Goal: Task Accomplishment & Management: Manage account settings

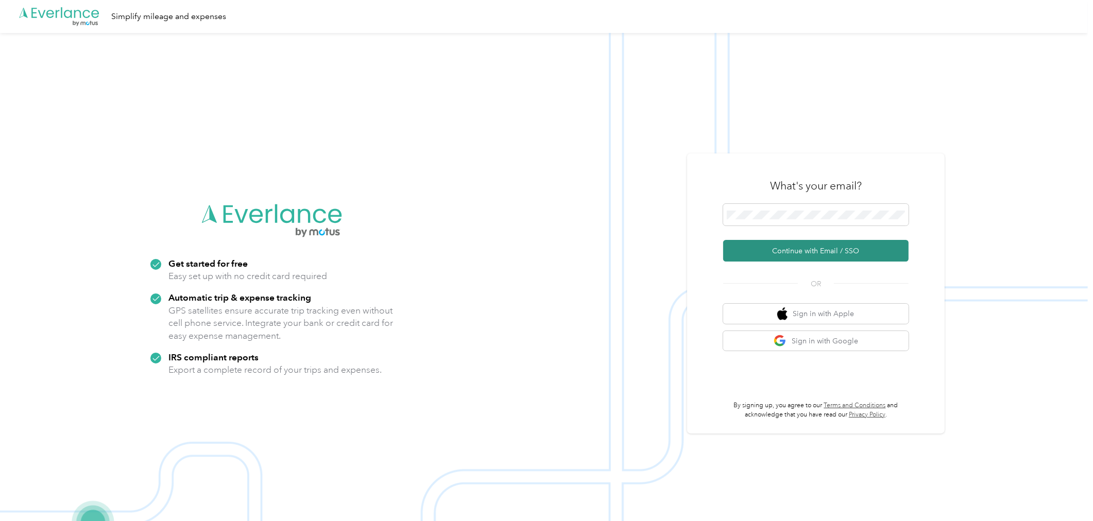
click at [893, 250] on button "Continue with Email / SSO" at bounding box center [815, 251] width 185 height 22
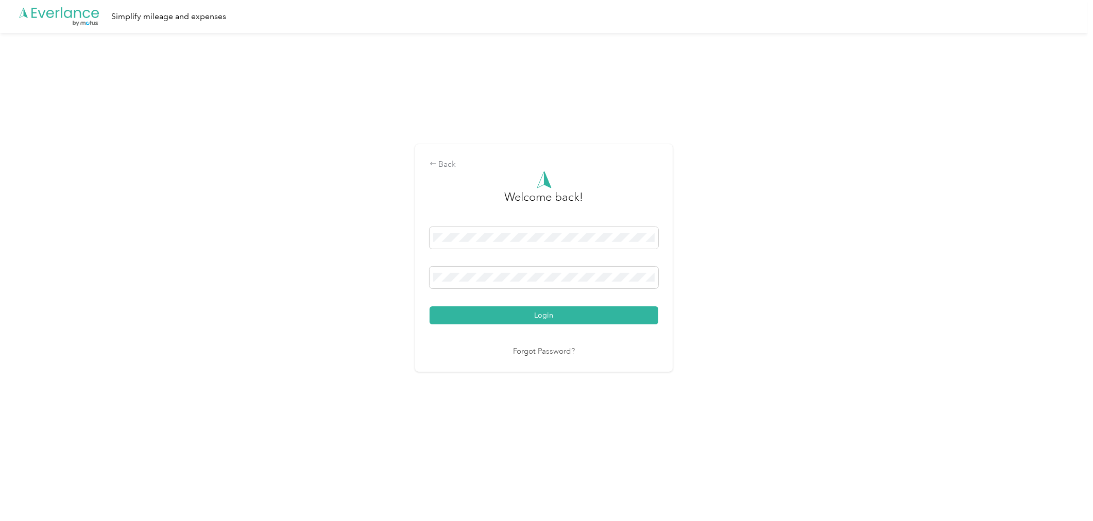
click at [748, 316] on div "Back Welcome back! Login Forgot Password?" at bounding box center [543, 262] width 1087 height 459
click at [644, 315] on button "Login" at bounding box center [543, 315] width 229 height 18
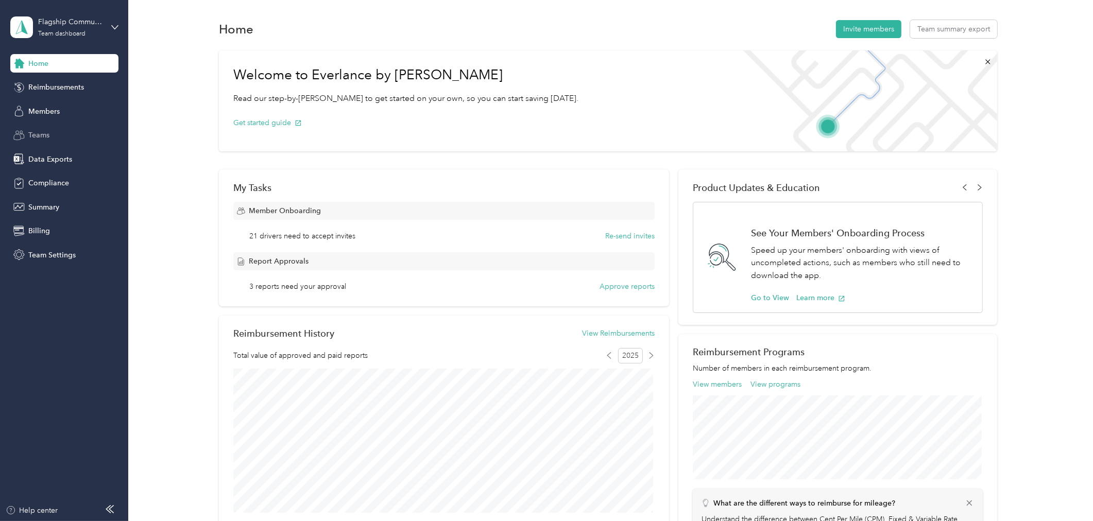
click at [33, 134] on span "Teams" at bounding box center [38, 135] width 21 height 11
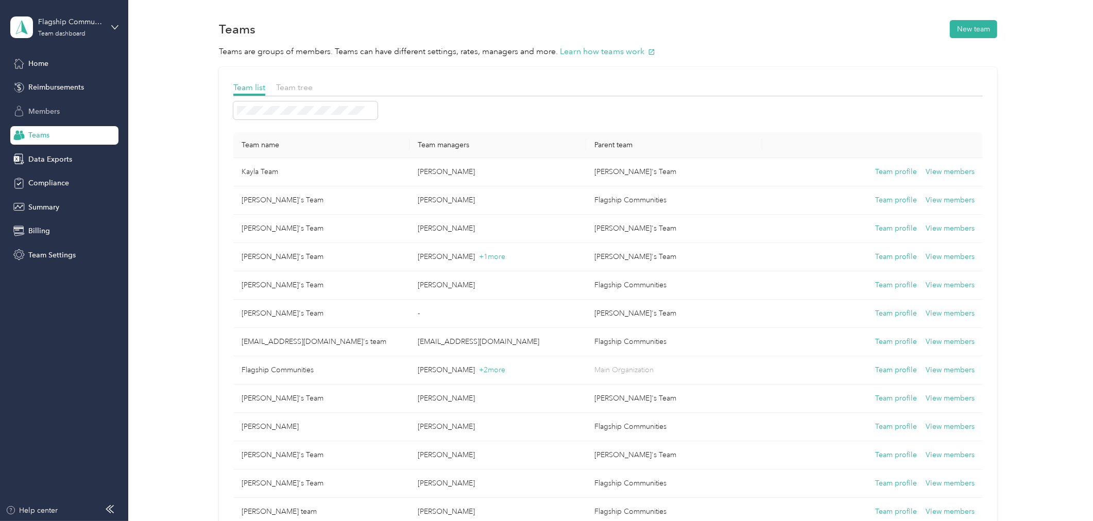
click at [50, 110] on span "Members" at bounding box center [43, 111] width 31 height 11
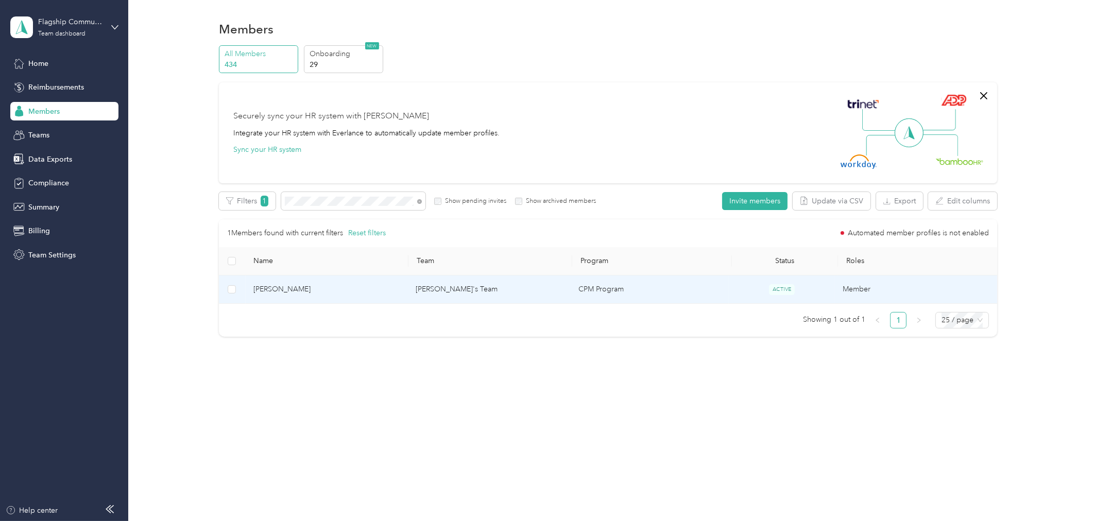
click at [281, 287] on span "[PERSON_NAME]" at bounding box center [326, 289] width 146 height 11
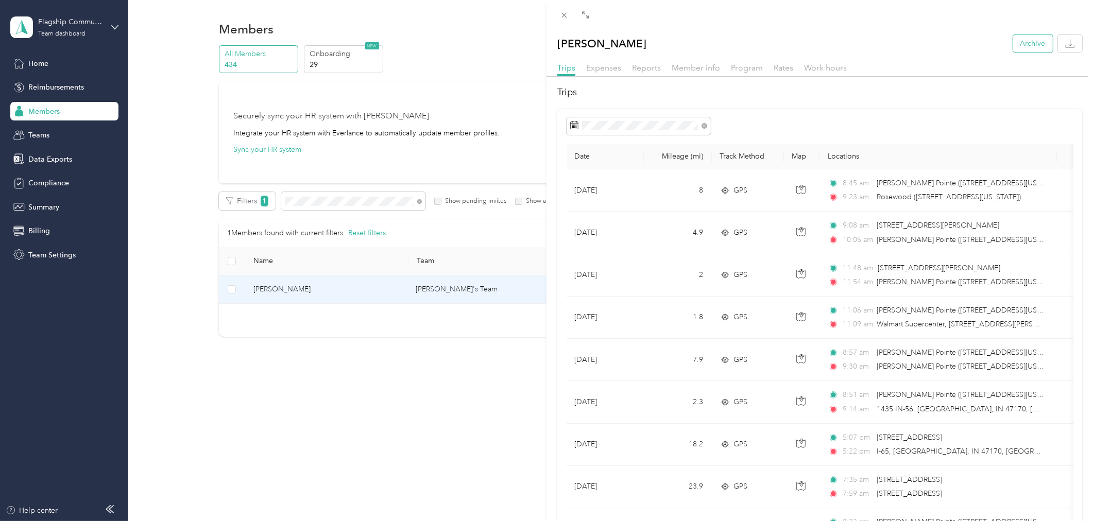
click at [1026, 44] on button "Archive" at bounding box center [1033, 43] width 40 height 18
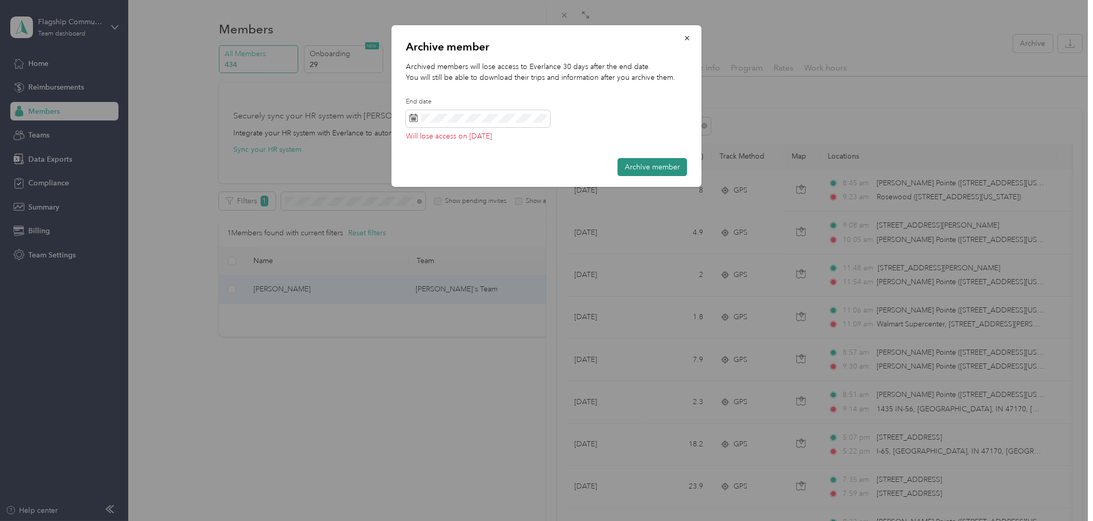
click at [646, 167] on button "Archive member" at bounding box center [652, 167] width 70 height 18
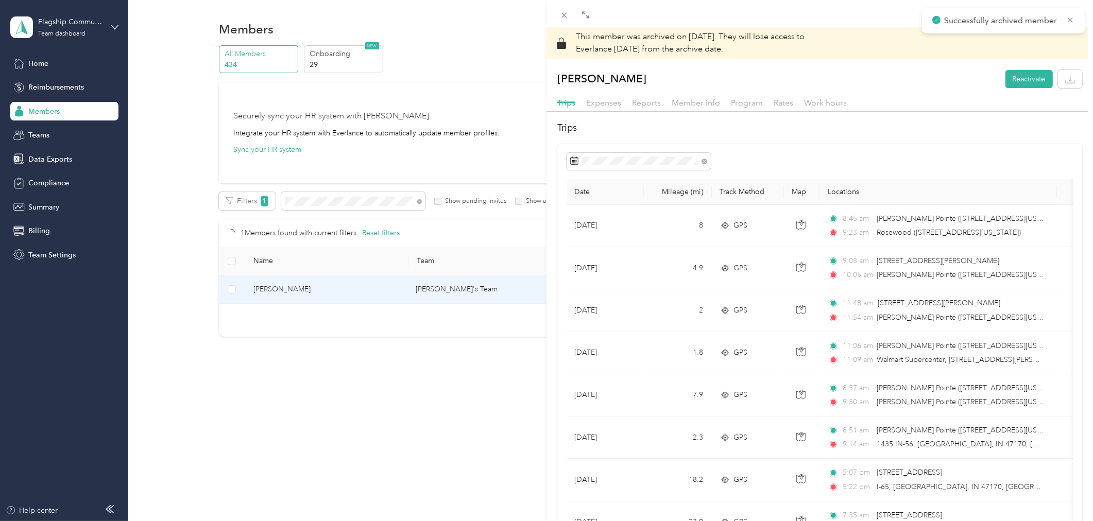
click at [317, 206] on div "This member was archived on [DATE] . They will lose access to Everlance [DATE] …" at bounding box center [546, 260] width 1093 height 521
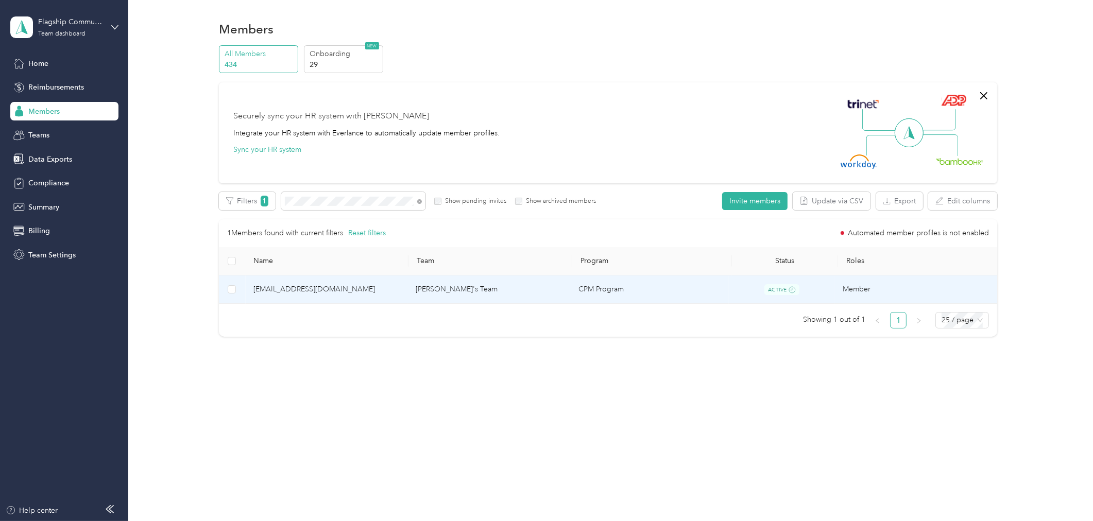
click at [296, 290] on span "[EMAIL_ADDRESS][DOMAIN_NAME]" at bounding box center [326, 289] width 146 height 11
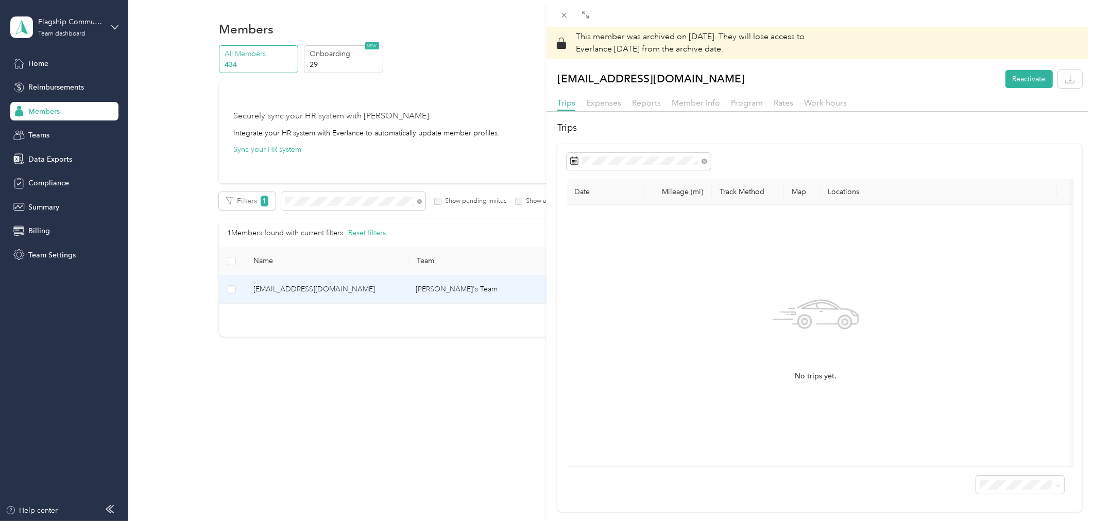
click at [293, 203] on div "This member was archived on [DATE] . They will lose access to Everlance [DATE] …" at bounding box center [546, 260] width 1093 height 521
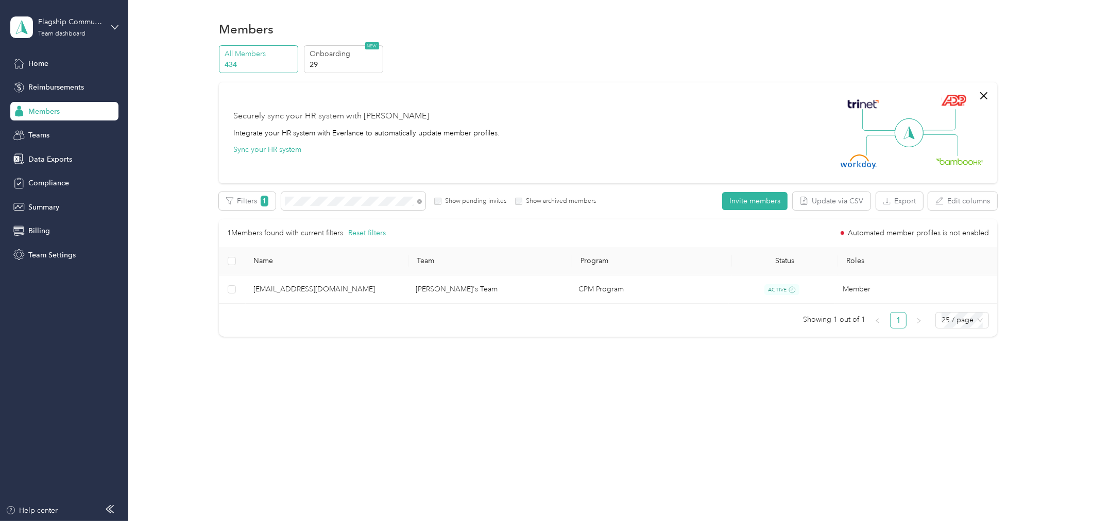
click at [293, 203] on div at bounding box center [546, 260] width 1093 height 521
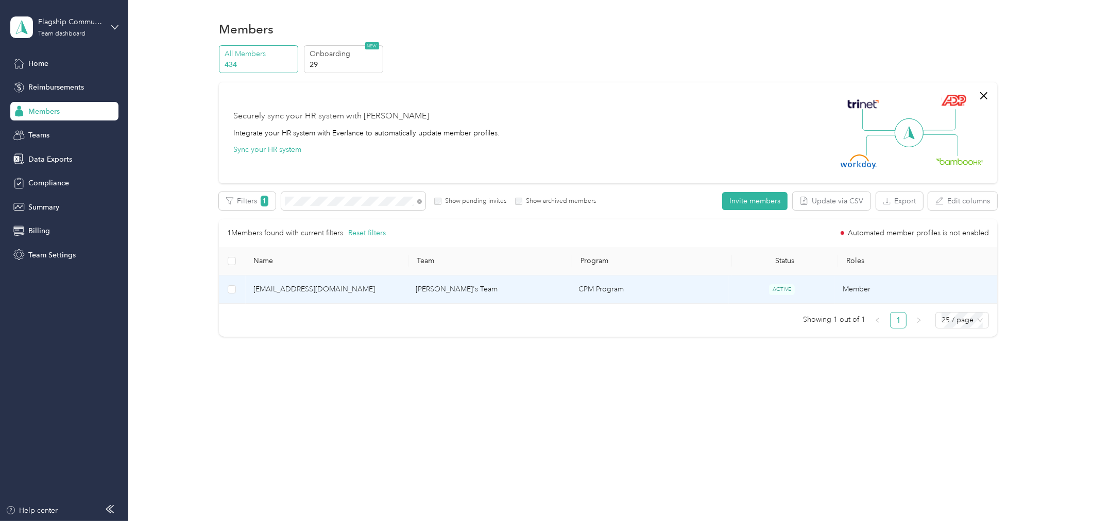
click at [318, 284] on span "[EMAIL_ADDRESS][DOMAIN_NAME]" at bounding box center [326, 289] width 146 height 11
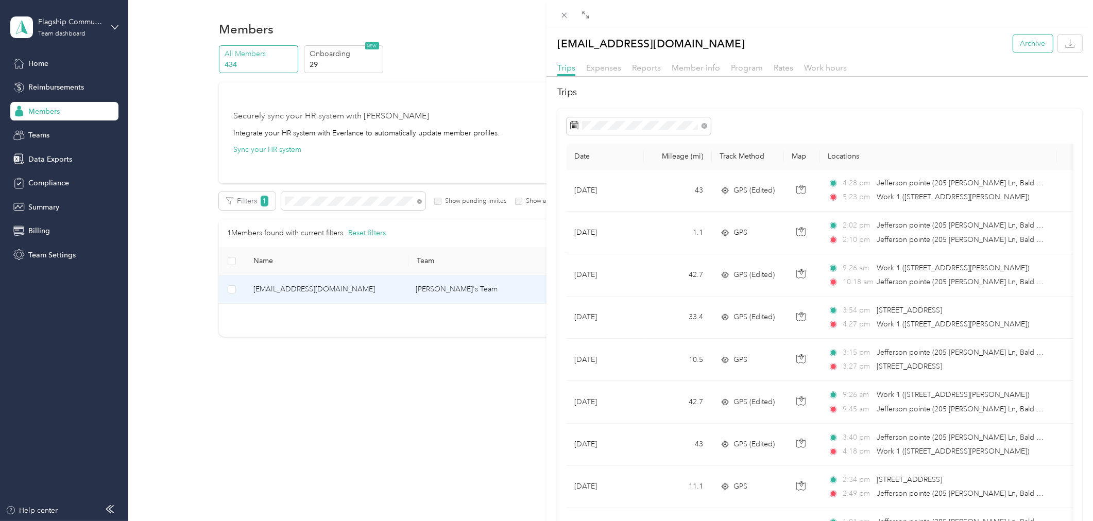
click at [1022, 46] on button "Archive" at bounding box center [1033, 43] width 40 height 18
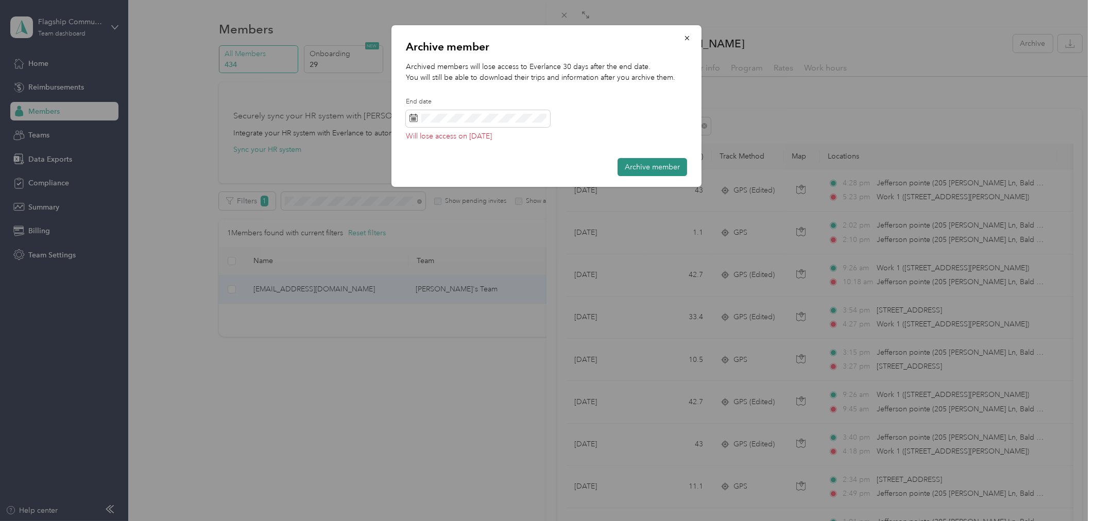
click at [632, 167] on button "Archive member" at bounding box center [652, 167] width 70 height 18
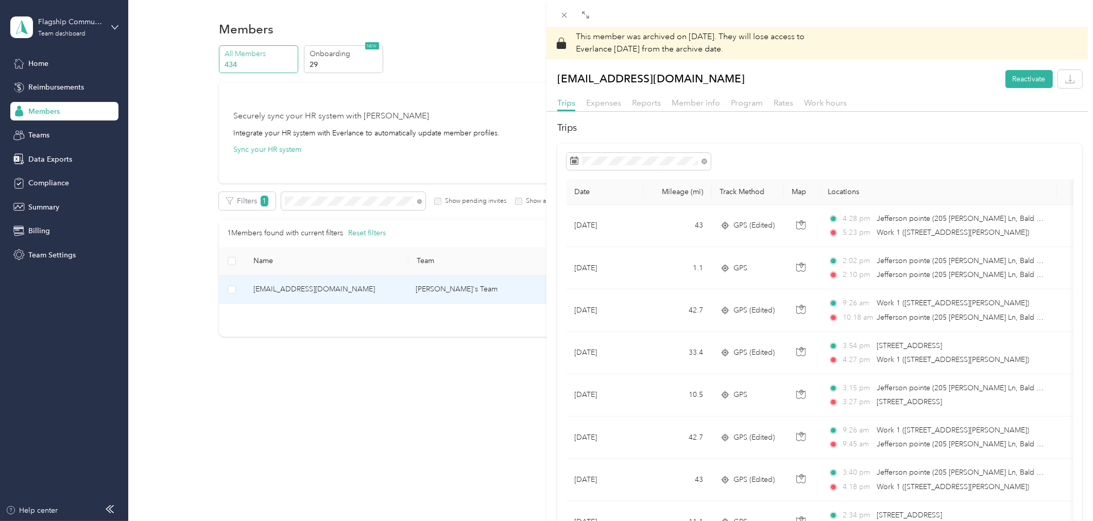
click at [305, 202] on div "This member was archived on [DATE] . They will lose access to Everlance [DATE] …" at bounding box center [546, 260] width 1093 height 521
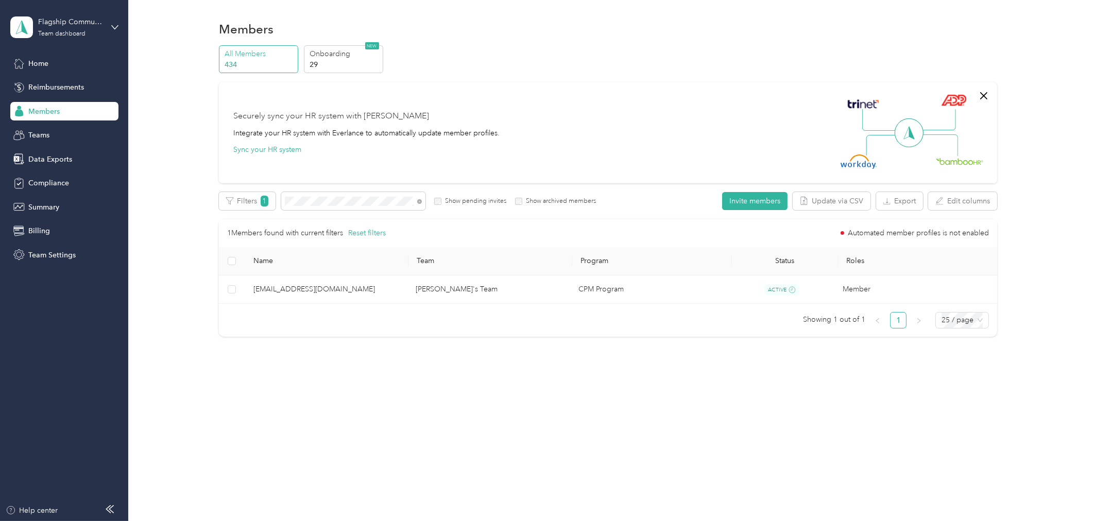
click at [292, 201] on div at bounding box center [546, 260] width 1093 height 521
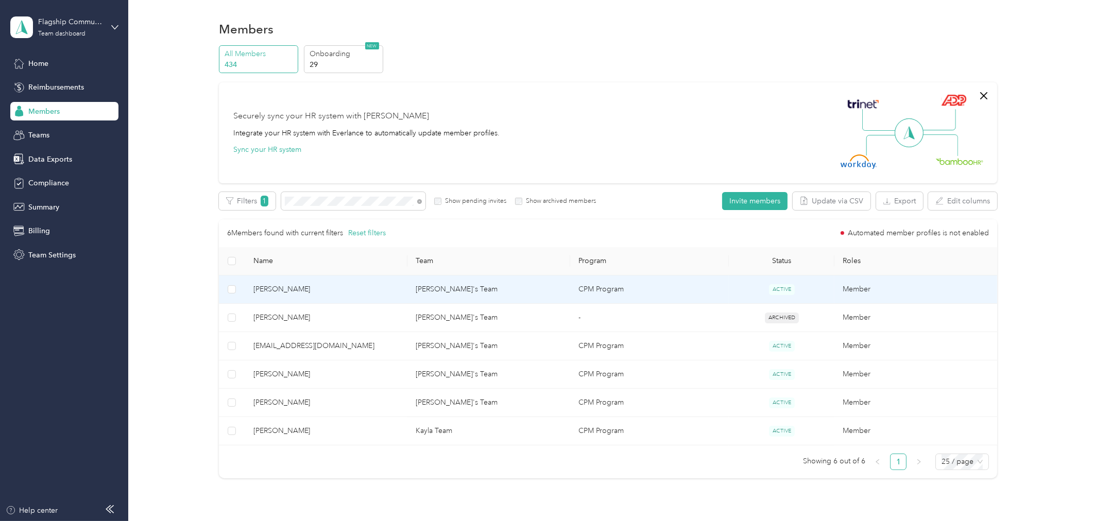
click at [274, 288] on span "[PERSON_NAME]" at bounding box center [326, 289] width 146 height 11
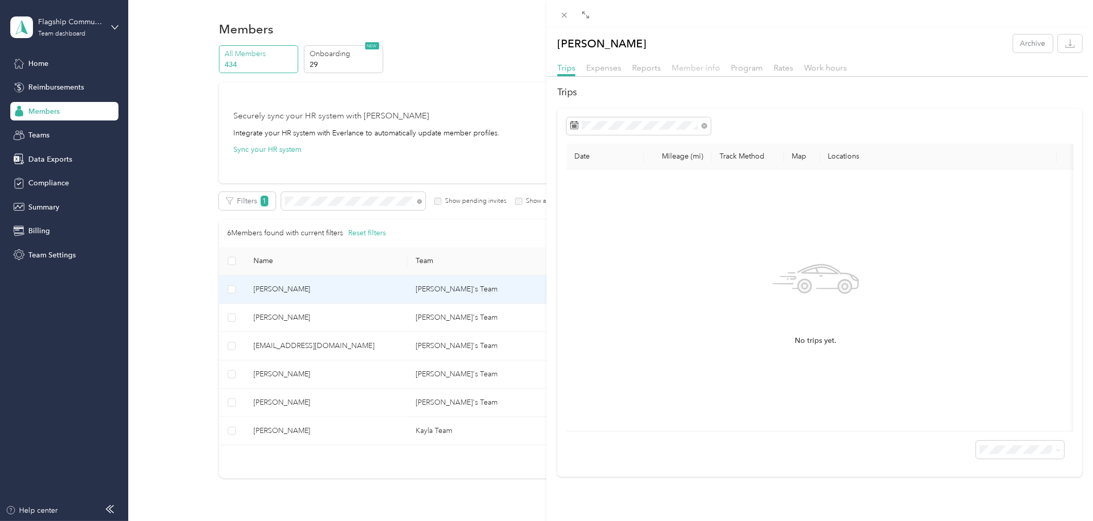
click at [696, 71] on span "Member info" at bounding box center [695, 68] width 48 height 10
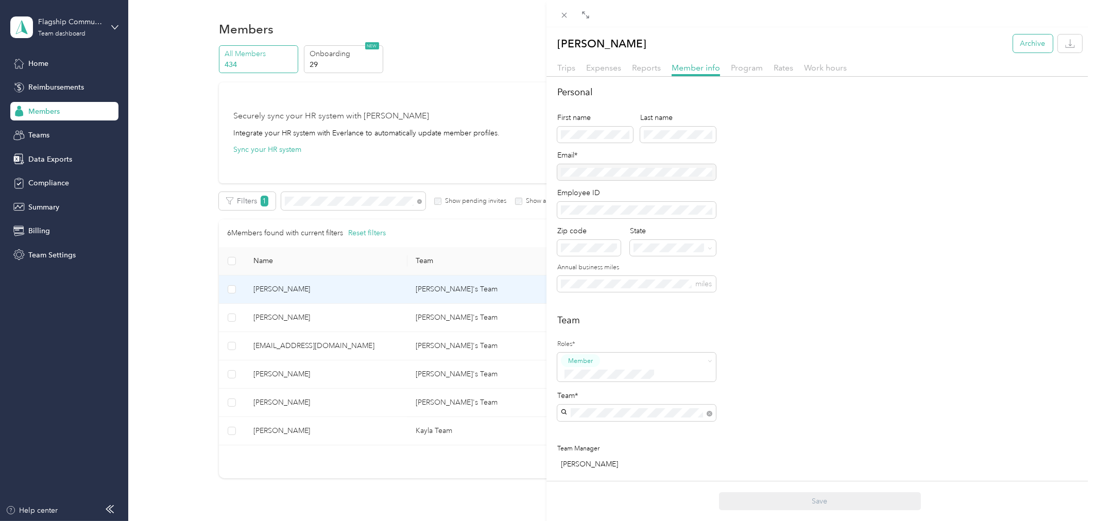
click at [1016, 42] on button "Archive" at bounding box center [1033, 43] width 40 height 18
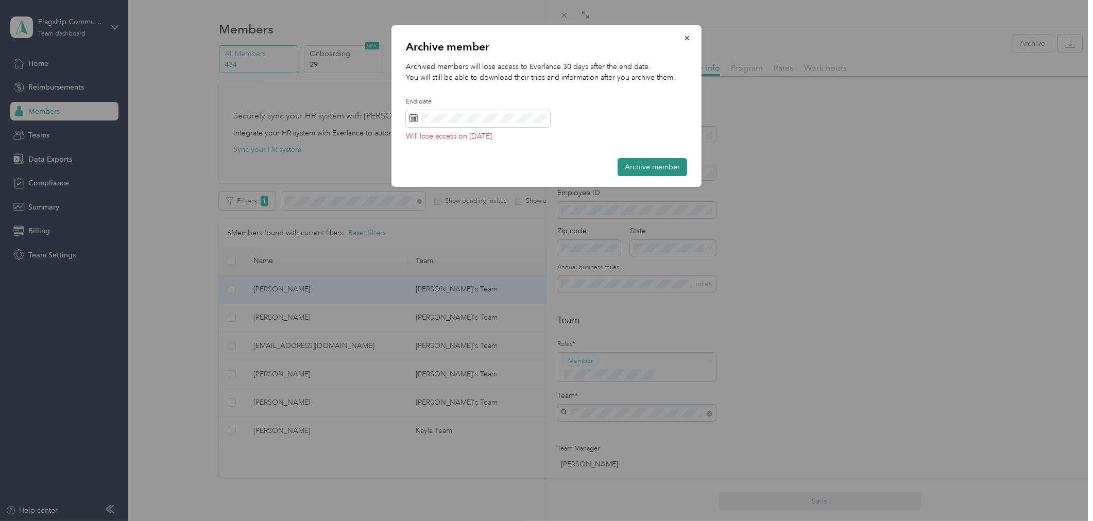
click at [652, 164] on button "Archive member" at bounding box center [652, 167] width 70 height 18
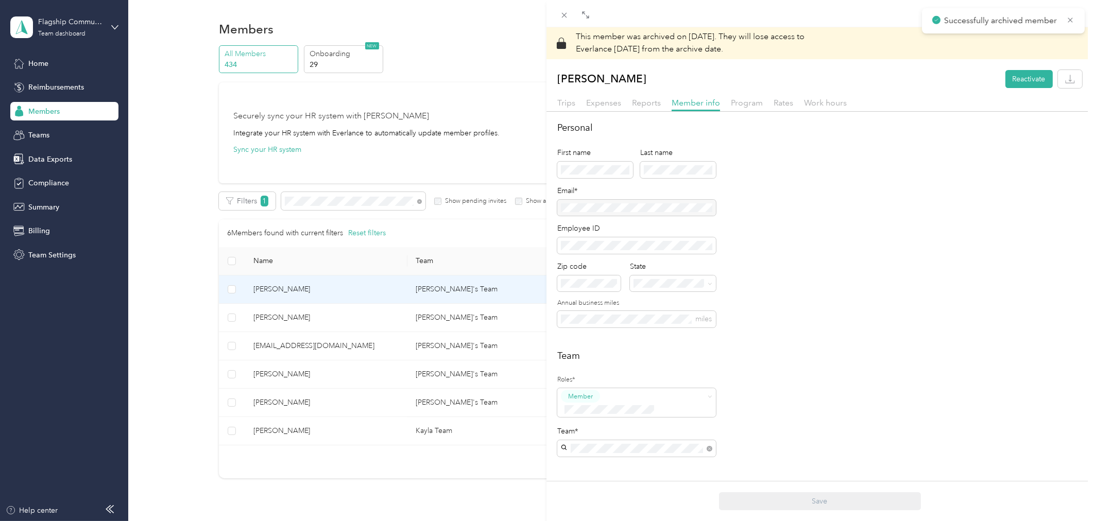
click at [268, 375] on div "This member was archived on [DATE] . They will lose access to Everlance [DATE] …" at bounding box center [546, 260] width 1093 height 521
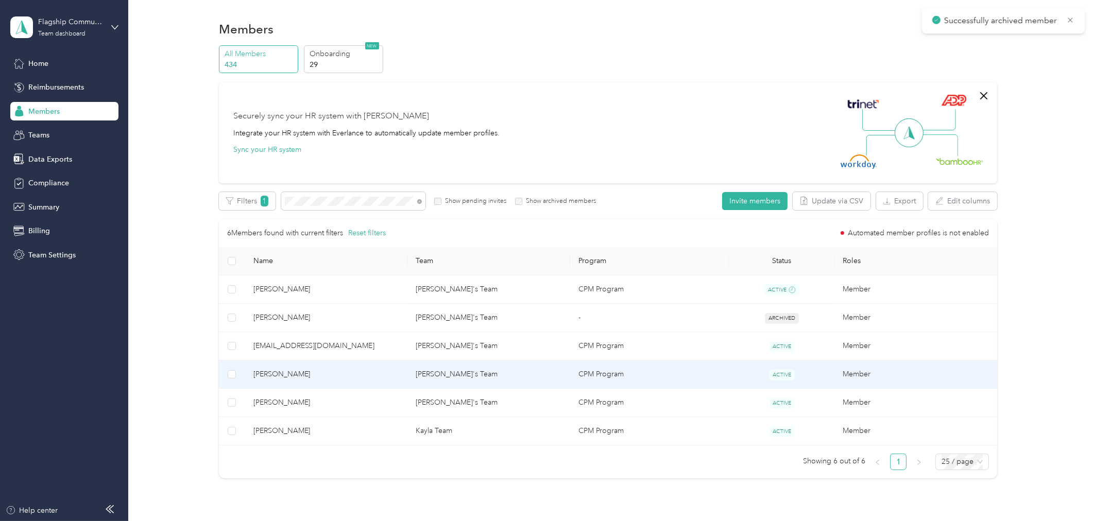
click at [268, 375] on span "[PERSON_NAME]" at bounding box center [326, 374] width 146 height 11
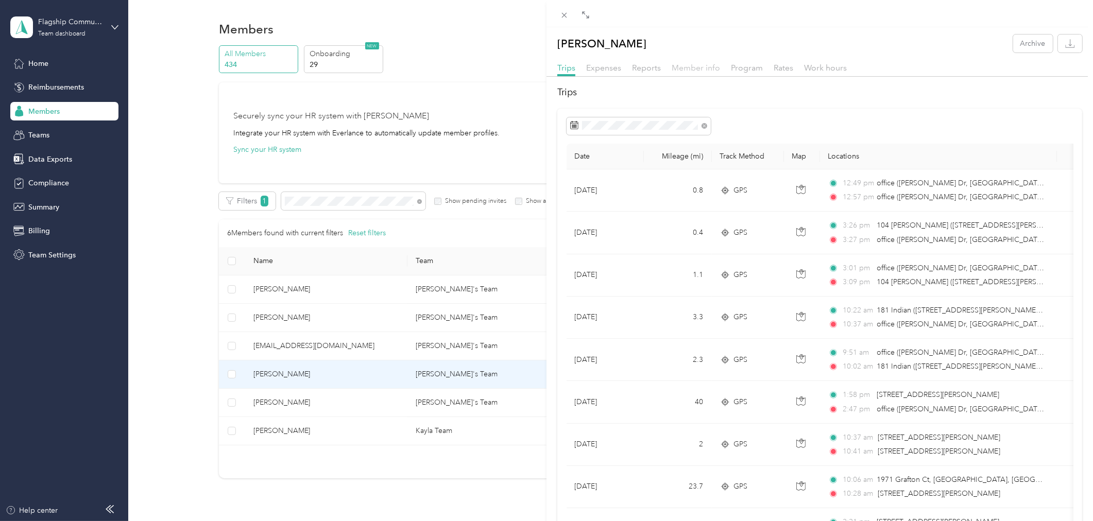
click at [695, 66] on span "Member info" at bounding box center [695, 68] width 48 height 10
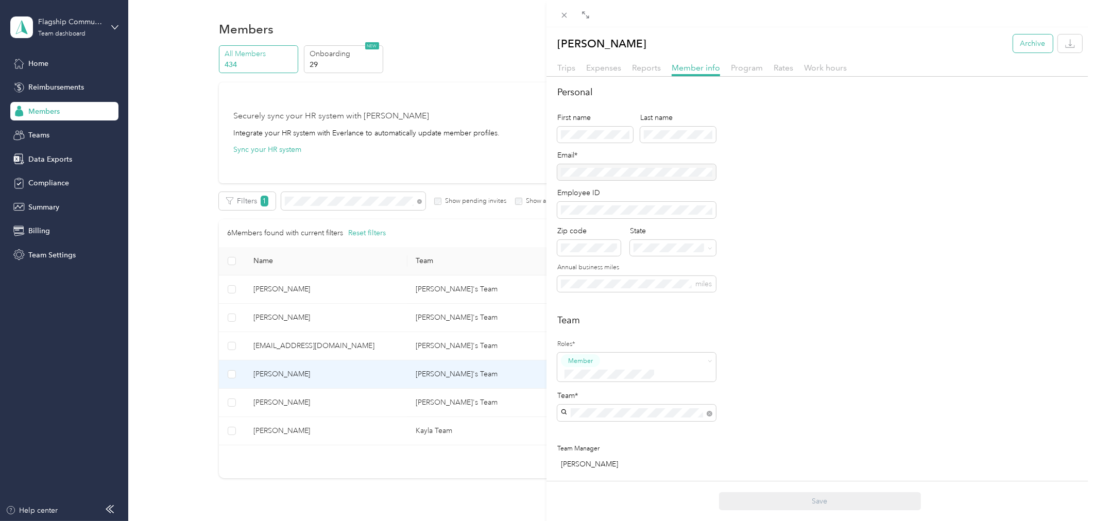
click at [1022, 43] on button "Archive" at bounding box center [1033, 43] width 40 height 18
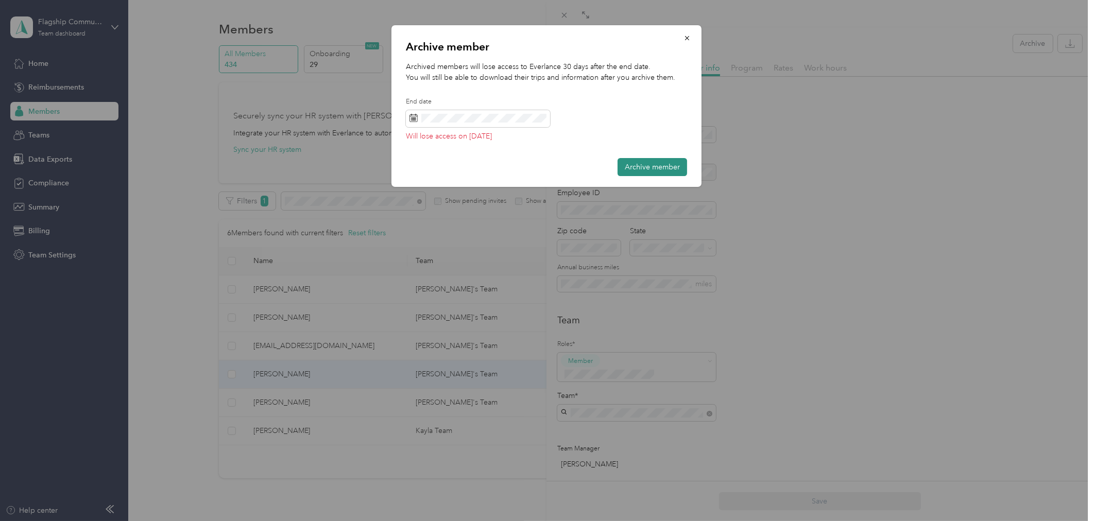
click at [647, 167] on button "Archive member" at bounding box center [652, 167] width 70 height 18
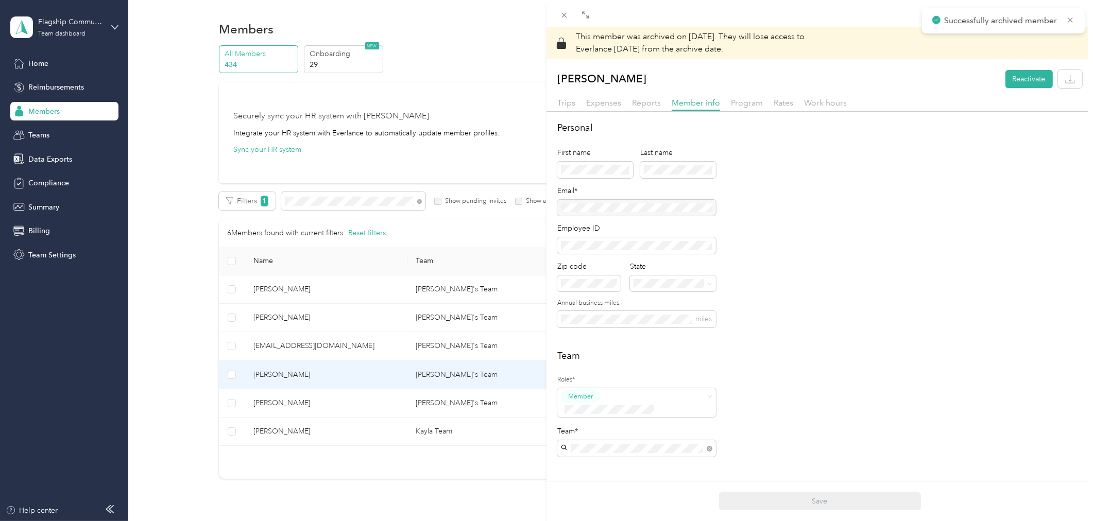
click at [498, 63] on div "This member was archived on [DATE] . They will lose access to Everlance [DATE] …" at bounding box center [546, 260] width 1093 height 521
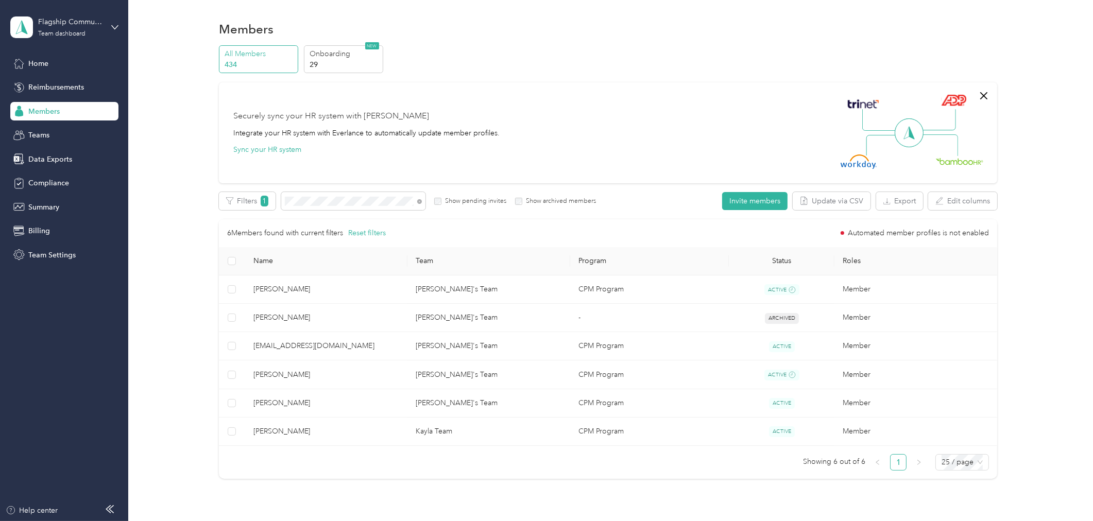
click at [40, 110] on span "Members" at bounding box center [43, 111] width 31 height 11
click at [52, 54] on div "Home" at bounding box center [64, 63] width 108 height 19
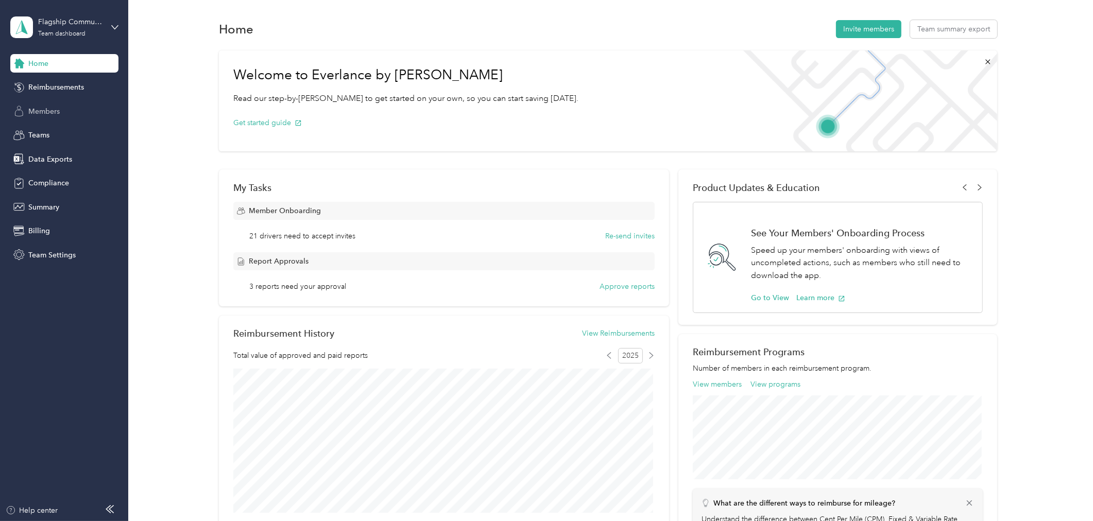
click at [47, 114] on span "Members" at bounding box center [43, 111] width 31 height 11
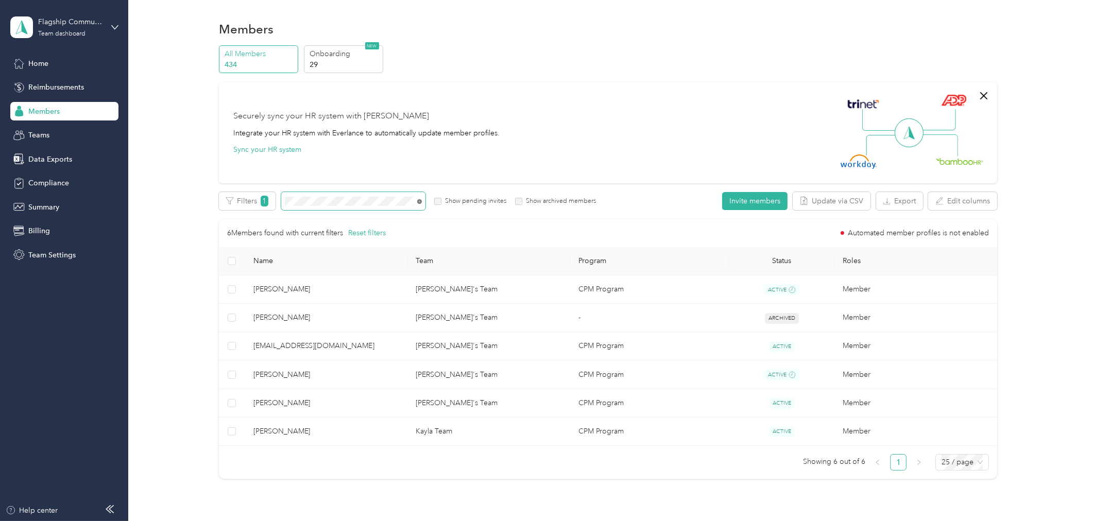
click at [420, 200] on icon at bounding box center [419, 201] width 5 height 5
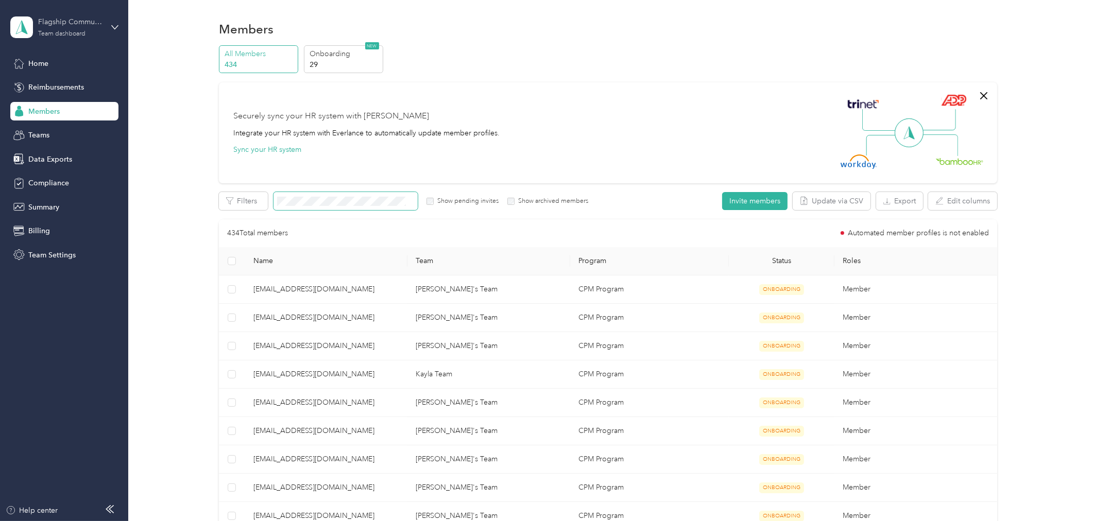
click at [94, 22] on div "Flagship Communities" at bounding box center [70, 21] width 64 height 11
click at [70, 130] on div "Log out" at bounding box center [119, 131] width 202 height 18
